Goal: Navigation & Orientation: Find specific page/section

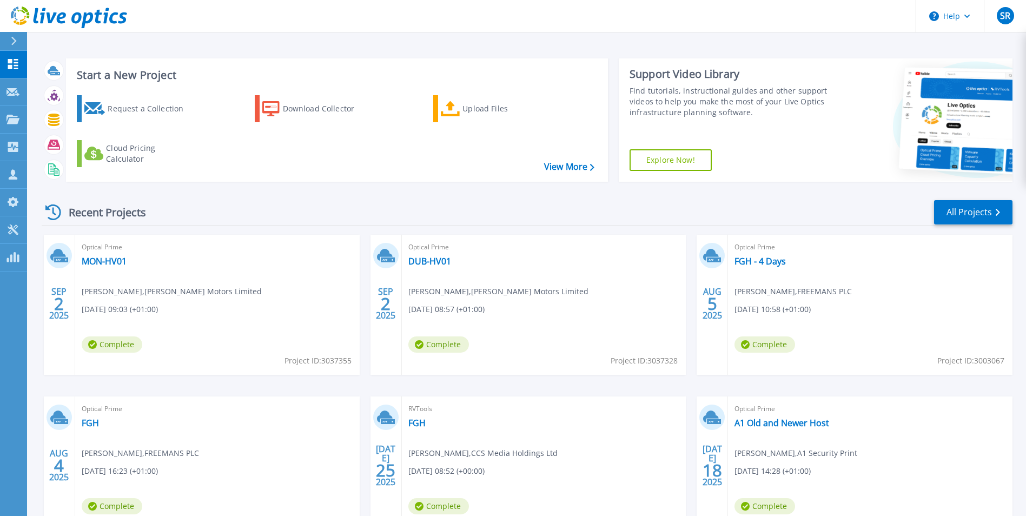
click at [419, 207] on div "Recent Projects All Projects" at bounding box center [527, 212] width 971 height 27
drag, startPoint x: 419, startPoint y: 207, endPoint x: 329, endPoint y: 201, distance: 89.9
click at [329, 201] on div "Recent Projects All Projects" at bounding box center [527, 212] width 971 height 27
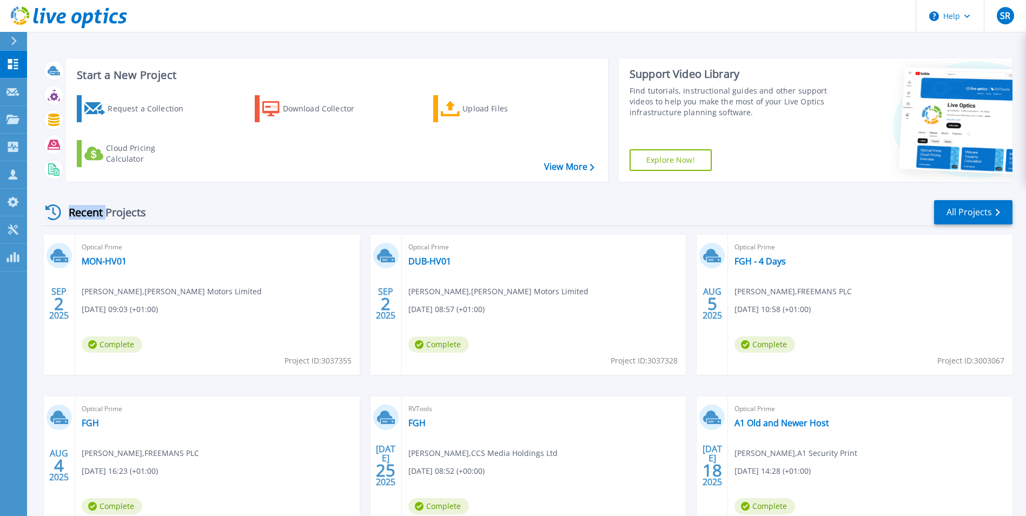
click at [329, 201] on div "Recent Projects All Projects" at bounding box center [527, 212] width 971 height 27
drag, startPoint x: 329, startPoint y: 201, endPoint x: 353, endPoint y: 208, distance: 24.1
click at [353, 208] on div "Recent Projects All Projects" at bounding box center [527, 212] width 971 height 27
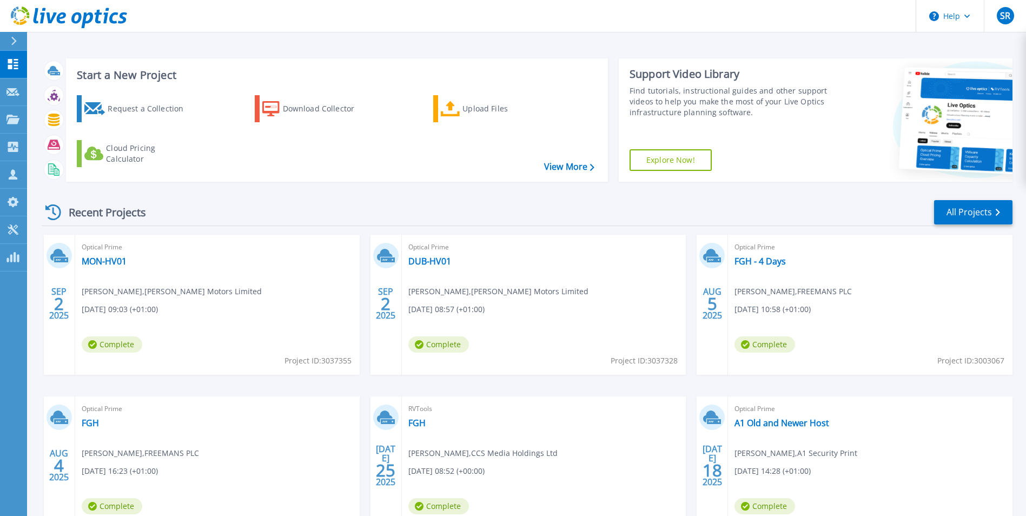
drag, startPoint x: 353, startPoint y: 208, endPoint x: 363, endPoint y: 212, distance: 11.9
click at [363, 212] on div "Recent Projects All Projects" at bounding box center [527, 212] width 971 height 27
click at [359, 205] on div "Recent Projects All Projects" at bounding box center [527, 212] width 971 height 27
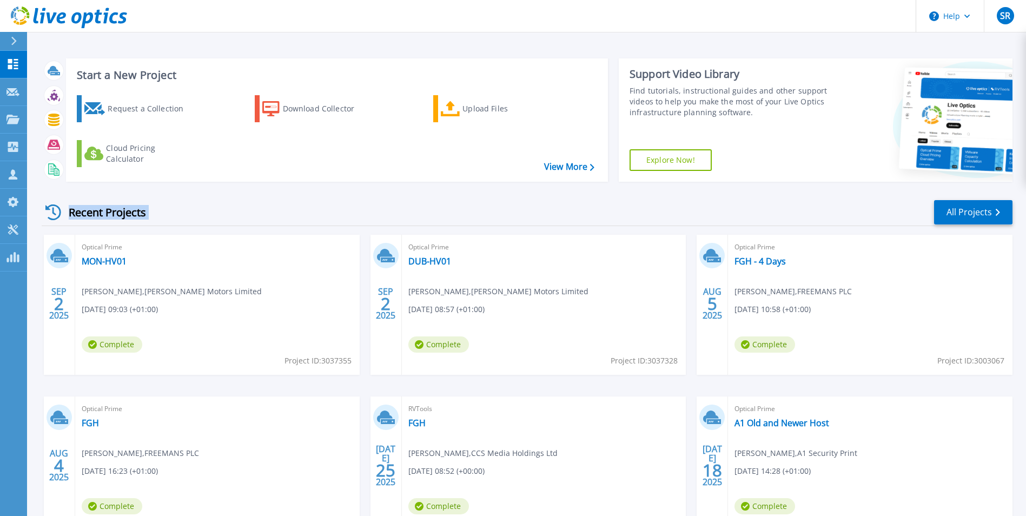
click at [359, 205] on div "Recent Projects All Projects" at bounding box center [527, 212] width 971 height 27
drag, startPoint x: 359, startPoint y: 205, endPoint x: 363, endPoint y: 214, distance: 9.2
click at [363, 214] on div "Recent Projects All Projects" at bounding box center [527, 212] width 971 height 27
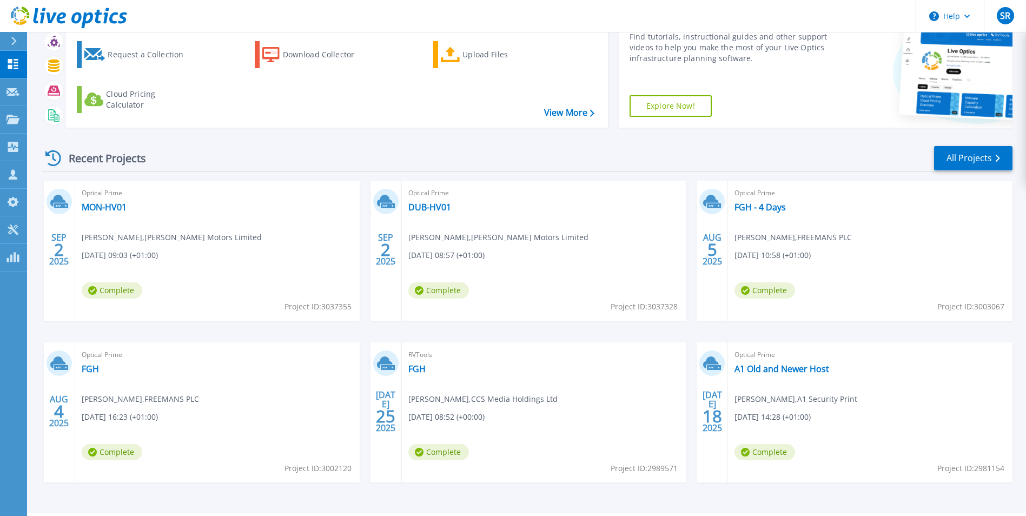
click at [692, 250] on div "SEP 2 2025 Optical Prime MON-HV01 Alan Egan , Mcelvaney Motors Limited 09/02/20…" at bounding box center [522, 342] width 979 height 323
drag, startPoint x: 692, startPoint y: 250, endPoint x: 874, endPoint y: 258, distance: 181.9
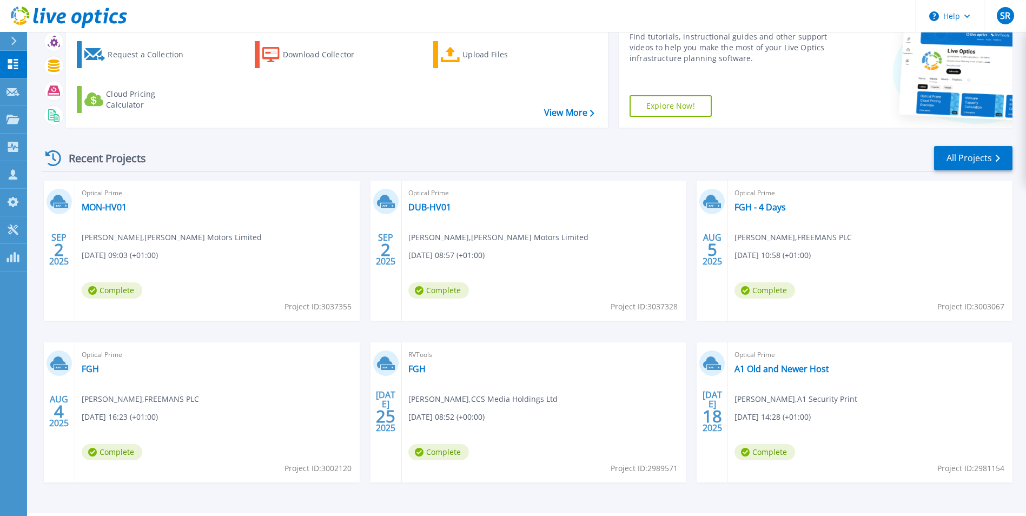
click at [874, 258] on div "Optical Prime FGH - 4 Days Ian Maxwell , FREEMANS PLC 08/05/2025, 10:58 (+01:00…" at bounding box center [870, 251] width 284 height 140
drag, startPoint x: 874, startPoint y: 258, endPoint x: 880, endPoint y: 238, distance: 21.0
click at [880, 238] on div "Optical Prime FGH - 4 Days Ian Maxwell , FREEMANS PLC 08/05/2025, 10:58 (+01:00…" at bounding box center [870, 251] width 284 height 140
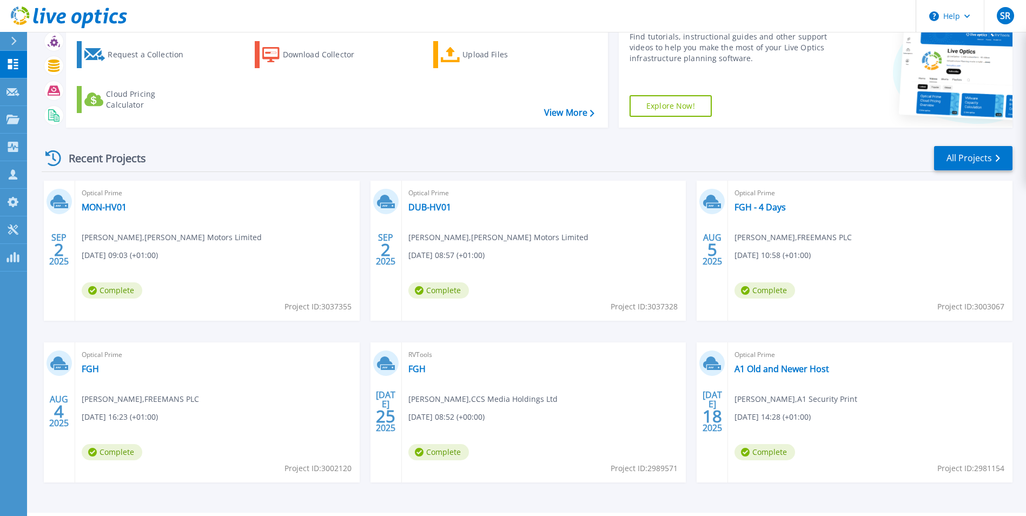
click at [880, 238] on div "Optical Prime FGH - 4 Days Ian Maxwell , FREEMANS PLC 08/05/2025, 10:58 (+01:00…" at bounding box center [870, 251] width 284 height 140
drag, startPoint x: 880, startPoint y: 238, endPoint x: 837, endPoint y: 239, distance: 43.3
click at [837, 239] on div "Optical Prime FGH - 4 Days Ian Maxwell , FREEMANS PLC 08/05/2025, 10:58 (+01:00…" at bounding box center [870, 251] width 284 height 140
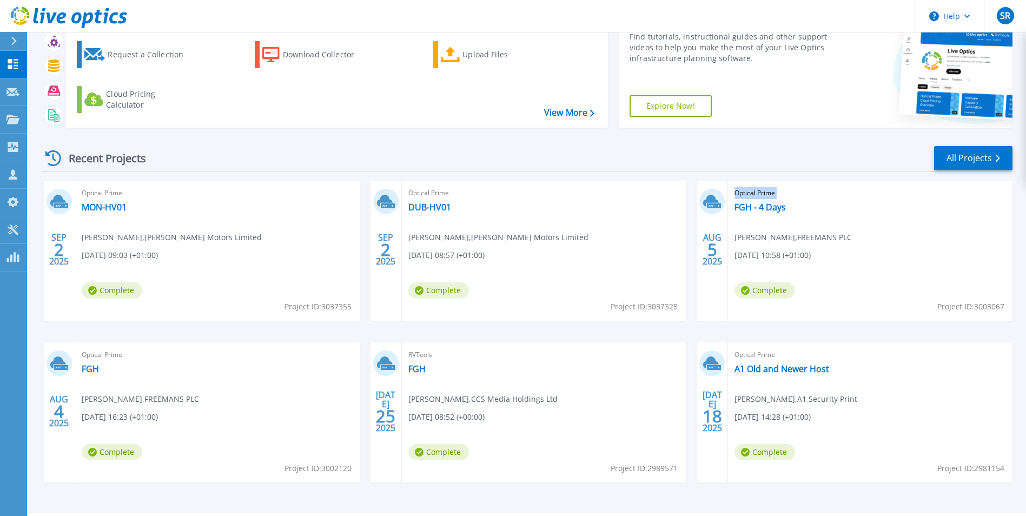
click at [834, 240] on div "Optical Prime FGH - 4 Days Ian Maxwell , FREEMANS PLC 08/05/2025, 10:58 (+01:00…" at bounding box center [870, 251] width 284 height 140
drag, startPoint x: 834, startPoint y: 240, endPoint x: 794, endPoint y: 241, distance: 40.0
click at [794, 241] on span "Ian Maxwell , FREEMANS PLC" at bounding box center [792, 237] width 117 height 12
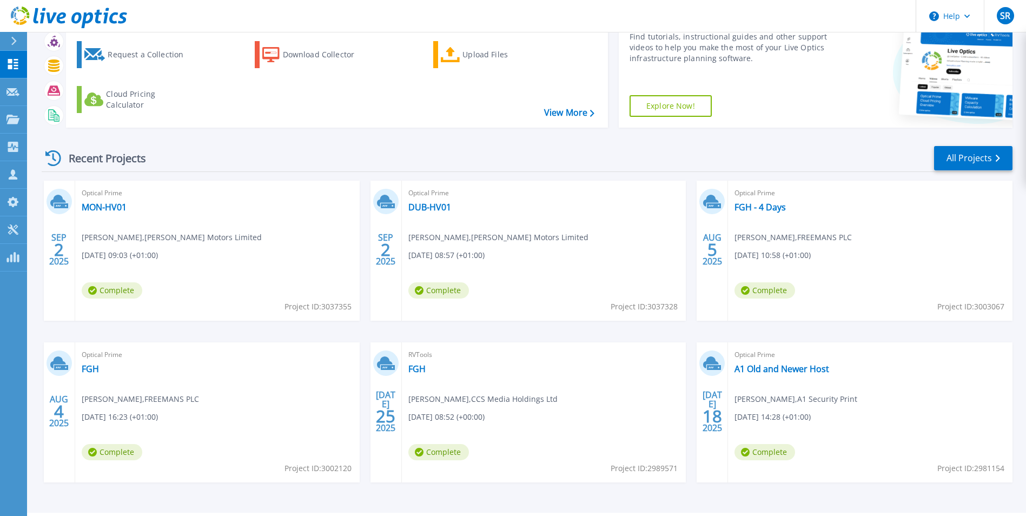
drag, startPoint x: 794, startPoint y: 241, endPoint x: 797, endPoint y: 251, distance: 10.8
click at [797, 251] on span "[DATE] 10:58 (+01:00)" at bounding box center [772, 255] width 76 height 12
drag, startPoint x: 797, startPoint y: 251, endPoint x: 800, endPoint y: 262, distance: 11.3
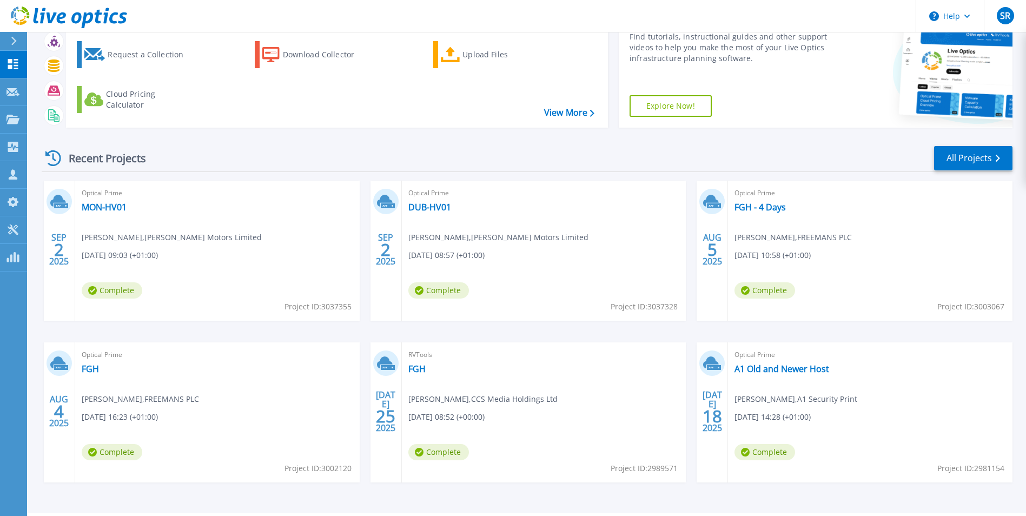
click at [800, 262] on div "Optical Prime FGH - 4 Days Ian Maxwell , FREEMANS PLC 08/05/2025, 10:58 (+01:00…" at bounding box center [870, 251] width 284 height 140
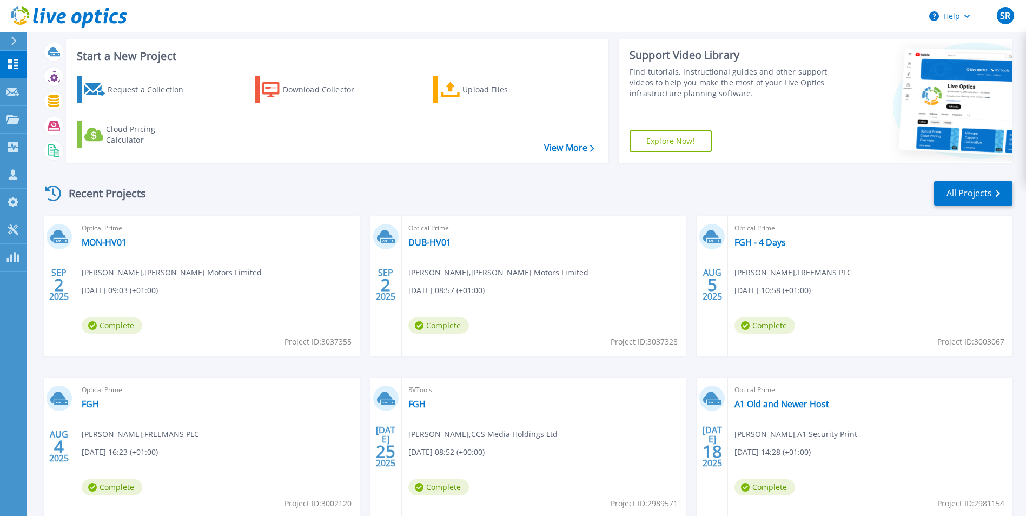
scroll to position [0, 0]
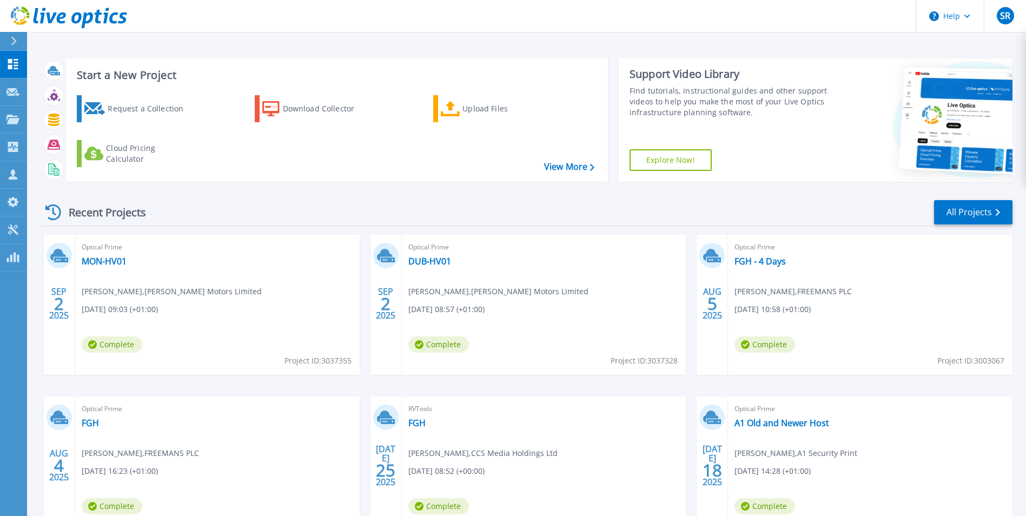
click at [87, 28] on icon at bounding box center [69, 17] width 116 height 22
click at [261, 209] on div "Recent Projects All Projects" at bounding box center [527, 212] width 971 height 27
drag, startPoint x: 261, startPoint y: 209, endPoint x: 192, endPoint y: 209, distance: 68.1
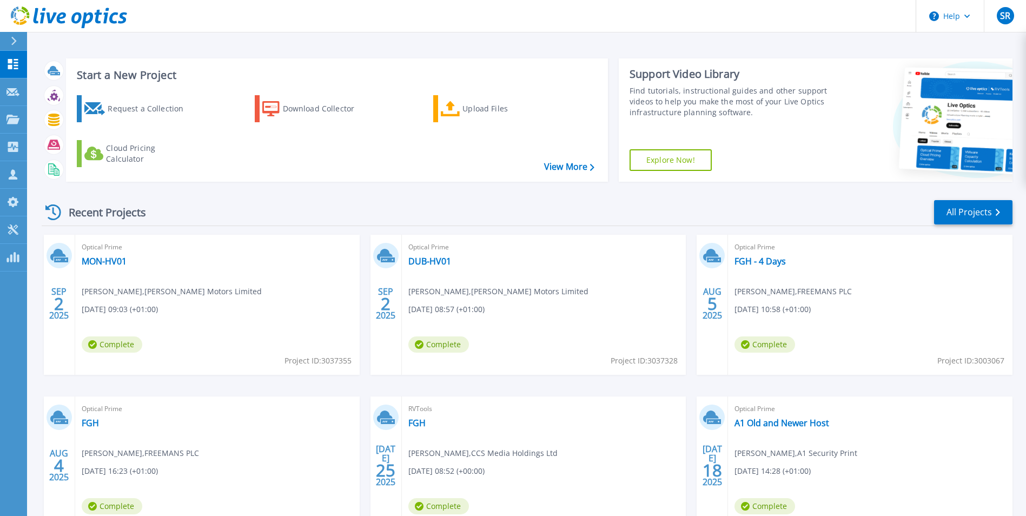
click at [192, 209] on div "Recent Projects All Projects" at bounding box center [527, 212] width 971 height 27
click at [128, 214] on div "Recent Projects" at bounding box center [101, 212] width 119 height 26
drag, startPoint x: 128, startPoint y: 214, endPoint x: 178, endPoint y: 215, distance: 50.8
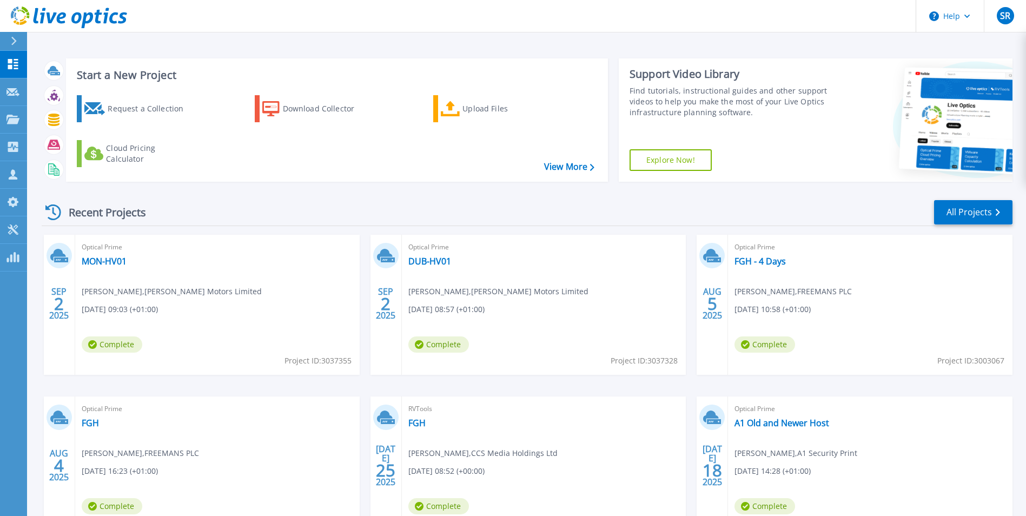
click at [178, 215] on div "Recent Projects All Projects" at bounding box center [527, 212] width 971 height 27
drag, startPoint x: 178, startPoint y: 215, endPoint x: 124, endPoint y: 216, distance: 54.1
click at [124, 216] on div "Recent Projects" at bounding box center [101, 212] width 119 height 26
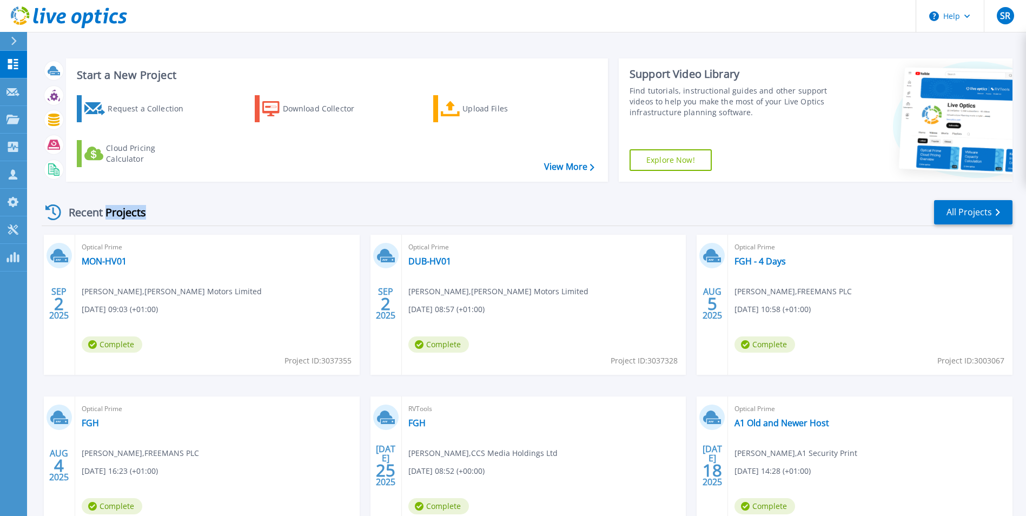
click at [124, 216] on div "Recent Projects" at bounding box center [101, 212] width 119 height 26
drag, startPoint x: 124, startPoint y: 216, endPoint x: 176, endPoint y: 214, distance: 51.4
click at [176, 214] on div "Recent Projects All Projects" at bounding box center [527, 212] width 971 height 27
click at [556, 214] on div "Recent Projects All Projects" at bounding box center [527, 212] width 971 height 27
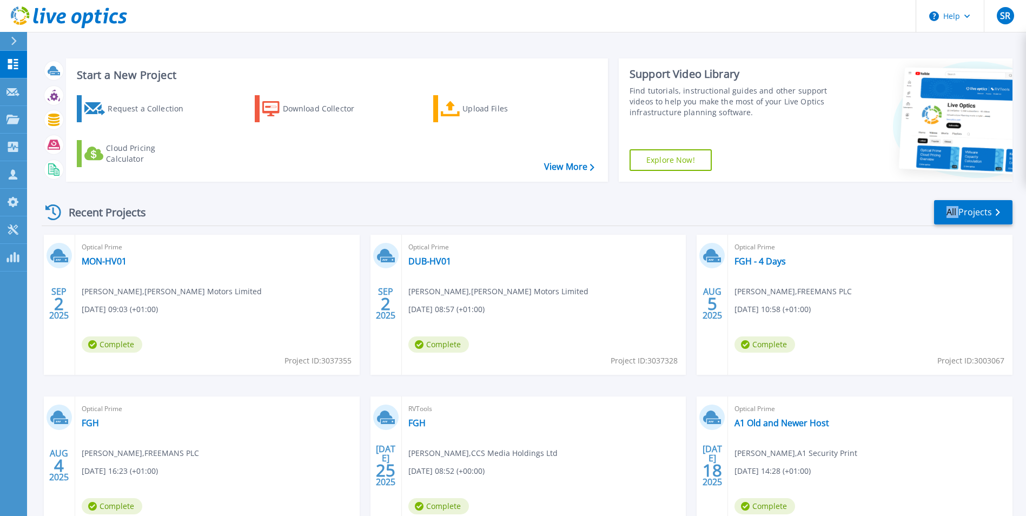
click at [556, 214] on div "Recent Projects All Projects" at bounding box center [527, 212] width 971 height 27
click at [555, 214] on div "Recent Projects All Projects" at bounding box center [527, 212] width 971 height 27
drag, startPoint x: 555, startPoint y: 214, endPoint x: 226, endPoint y: 220, distance: 328.8
click at [226, 220] on div "Recent Projects All Projects" at bounding box center [527, 212] width 971 height 27
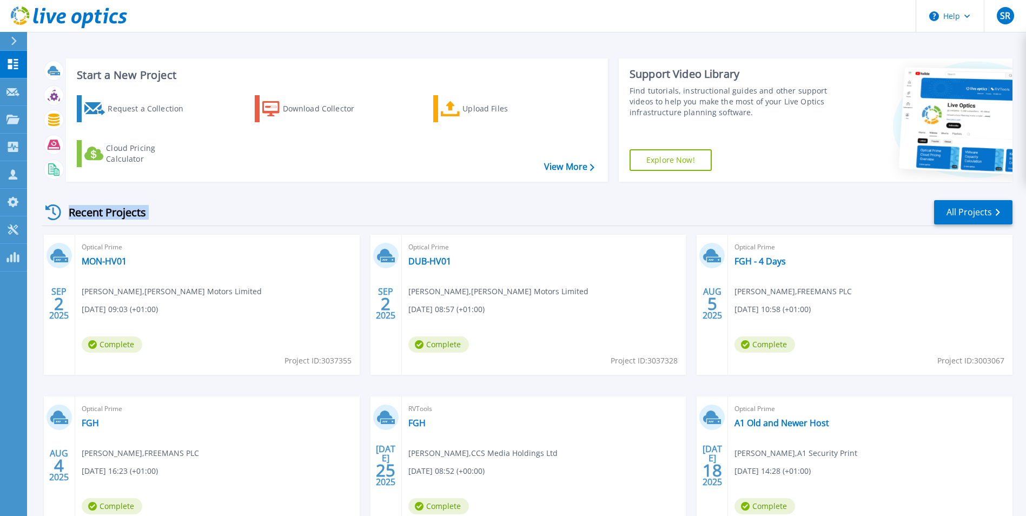
click at [226, 220] on div "Recent Projects All Projects" at bounding box center [527, 212] width 971 height 27
drag, startPoint x: 226, startPoint y: 220, endPoint x: 169, endPoint y: 217, distance: 57.4
click at [169, 217] on div "Recent Projects All Projects" at bounding box center [527, 212] width 971 height 27
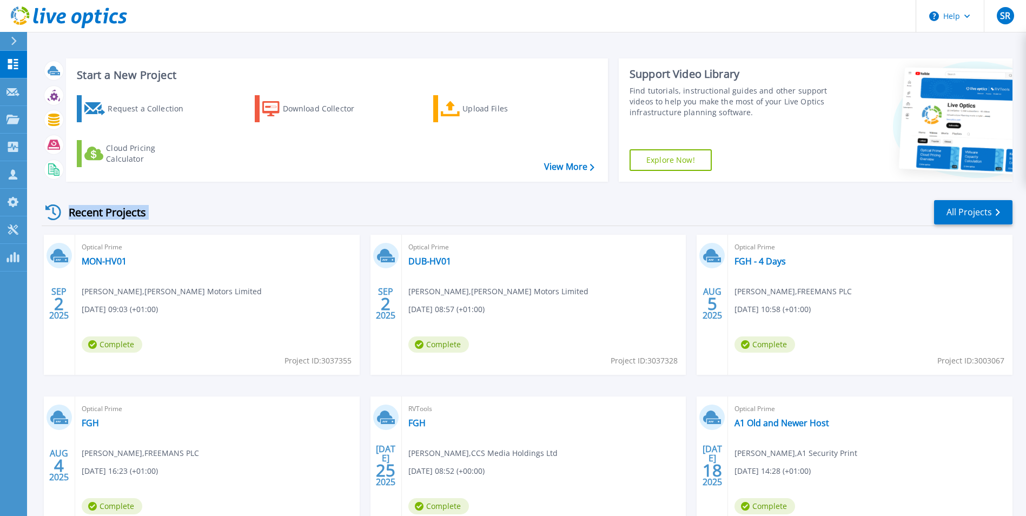
drag, startPoint x: 169, startPoint y: 217, endPoint x: 180, endPoint y: 221, distance: 11.5
click at [180, 221] on div "Recent Projects All Projects" at bounding box center [527, 212] width 971 height 27
click at [119, 223] on div "Recent Projects" at bounding box center [101, 212] width 119 height 26
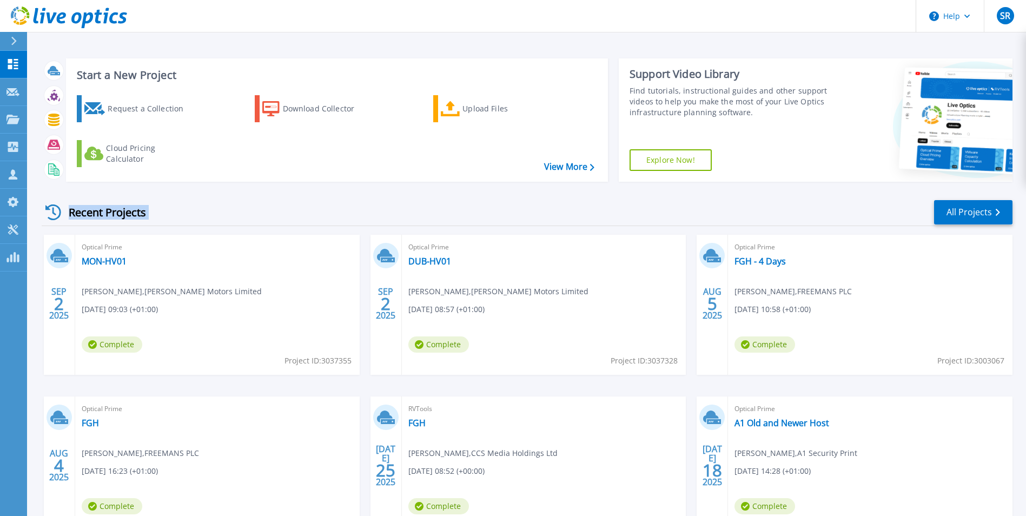
drag, startPoint x: 119, startPoint y: 223, endPoint x: 100, endPoint y: 221, distance: 19.6
click at [100, 221] on div "Recent Projects" at bounding box center [101, 212] width 119 height 26
drag, startPoint x: 100, startPoint y: 221, endPoint x: 113, endPoint y: 214, distance: 15.0
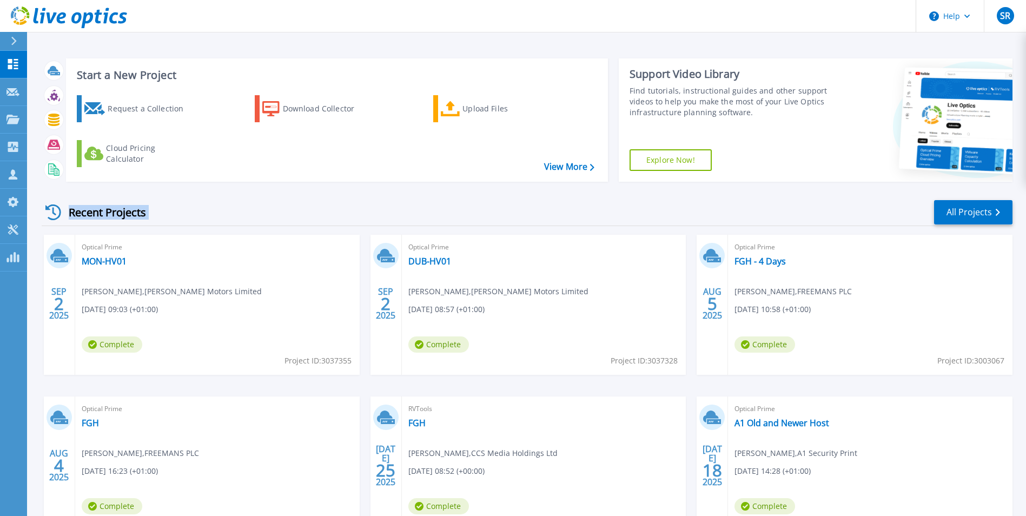
click at [113, 214] on div "Recent Projects" at bounding box center [101, 212] width 119 height 26
drag, startPoint x: 113, startPoint y: 214, endPoint x: 130, endPoint y: 217, distance: 17.1
click at [130, 217] on div "Recent Projects" at bounding box center [101, 212] width 119 height 26
